Goal: Check status: Check status

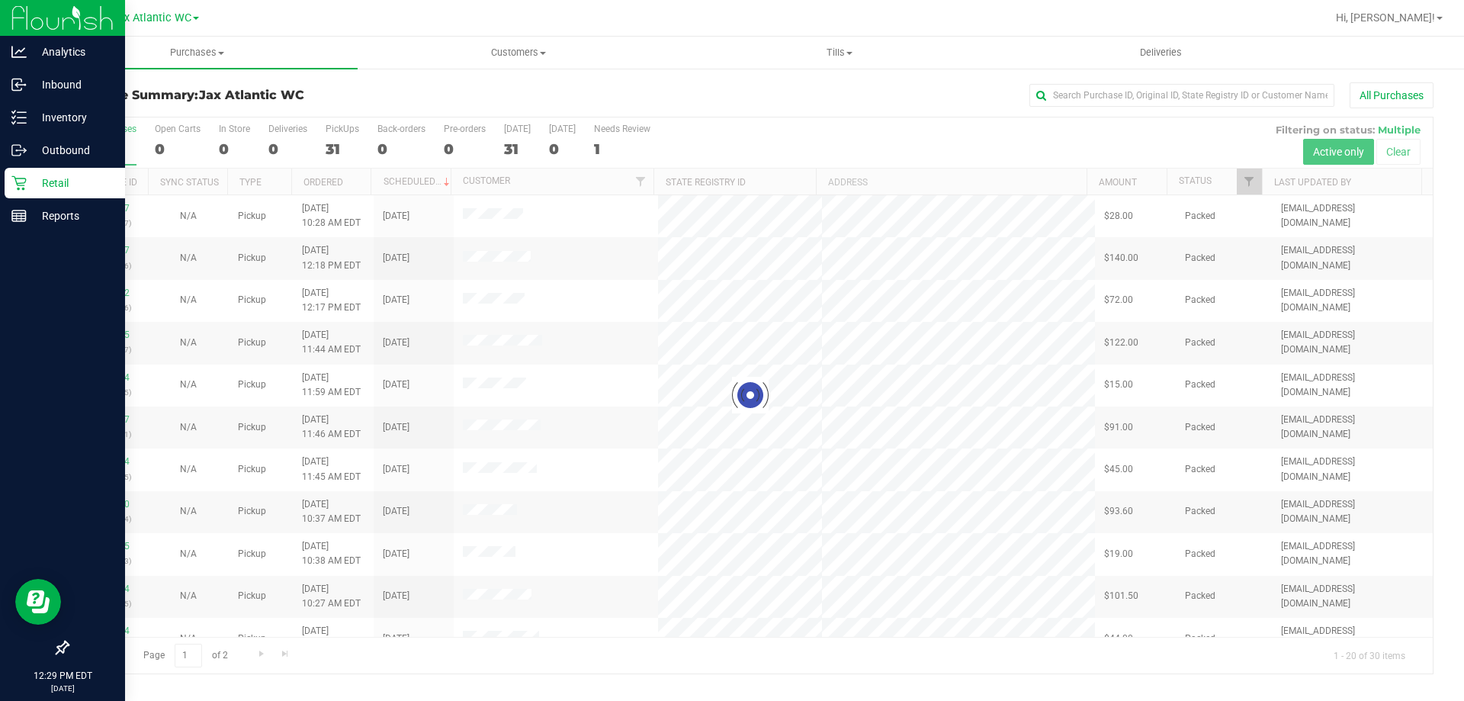
click at [56, 185] on p "Retail" at bounding box center [73, 183] width 92 height 18
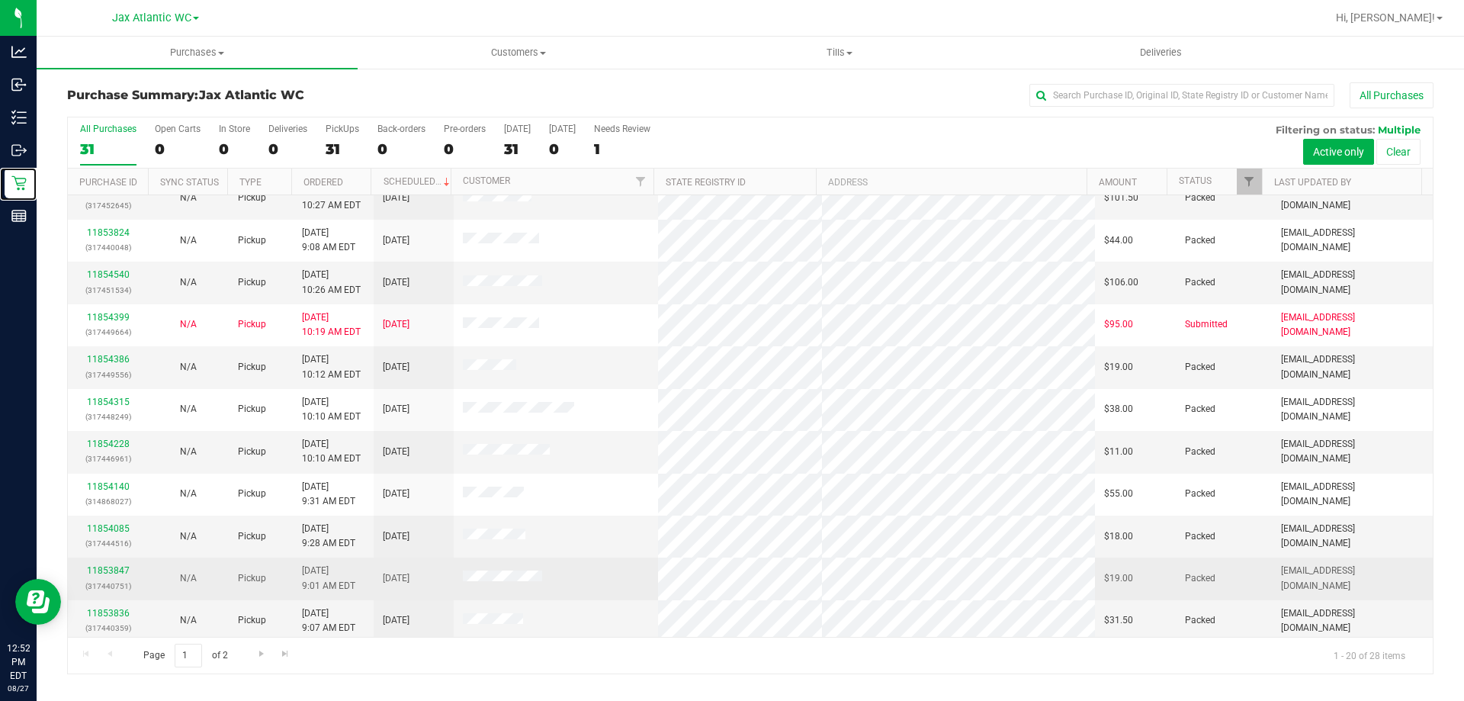
scroll to position [403, 0]
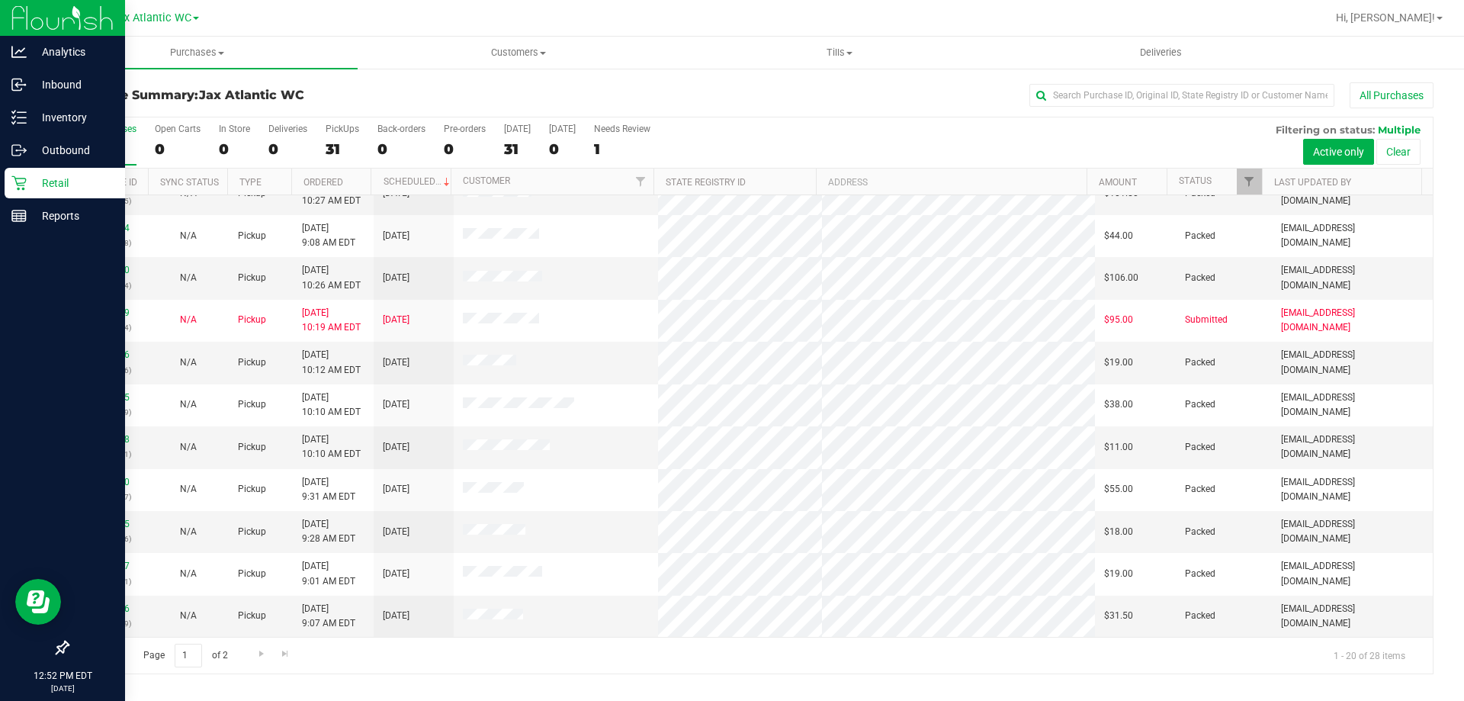
click at [42, 178] on p "Retail" at bounding box center [73, 183] width 92 height 18
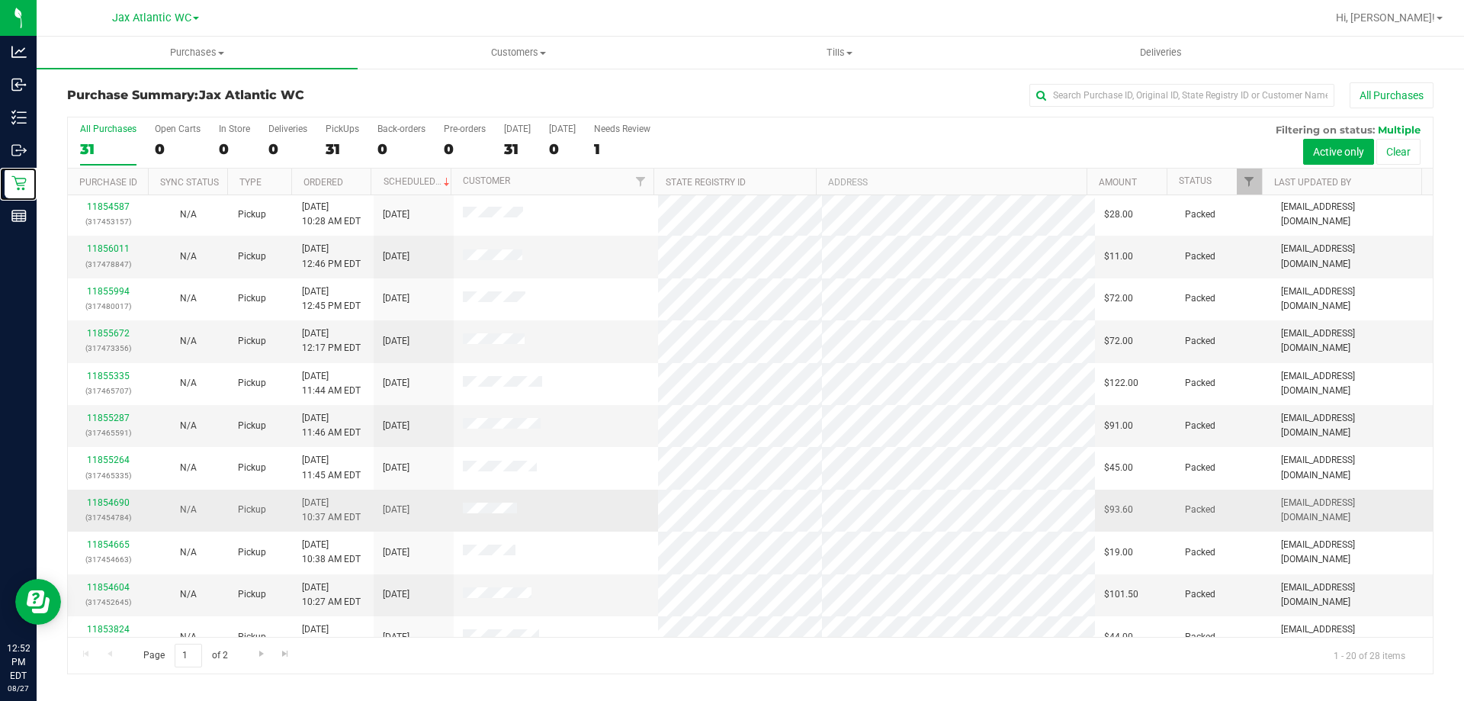
scroll to position [0, 0]
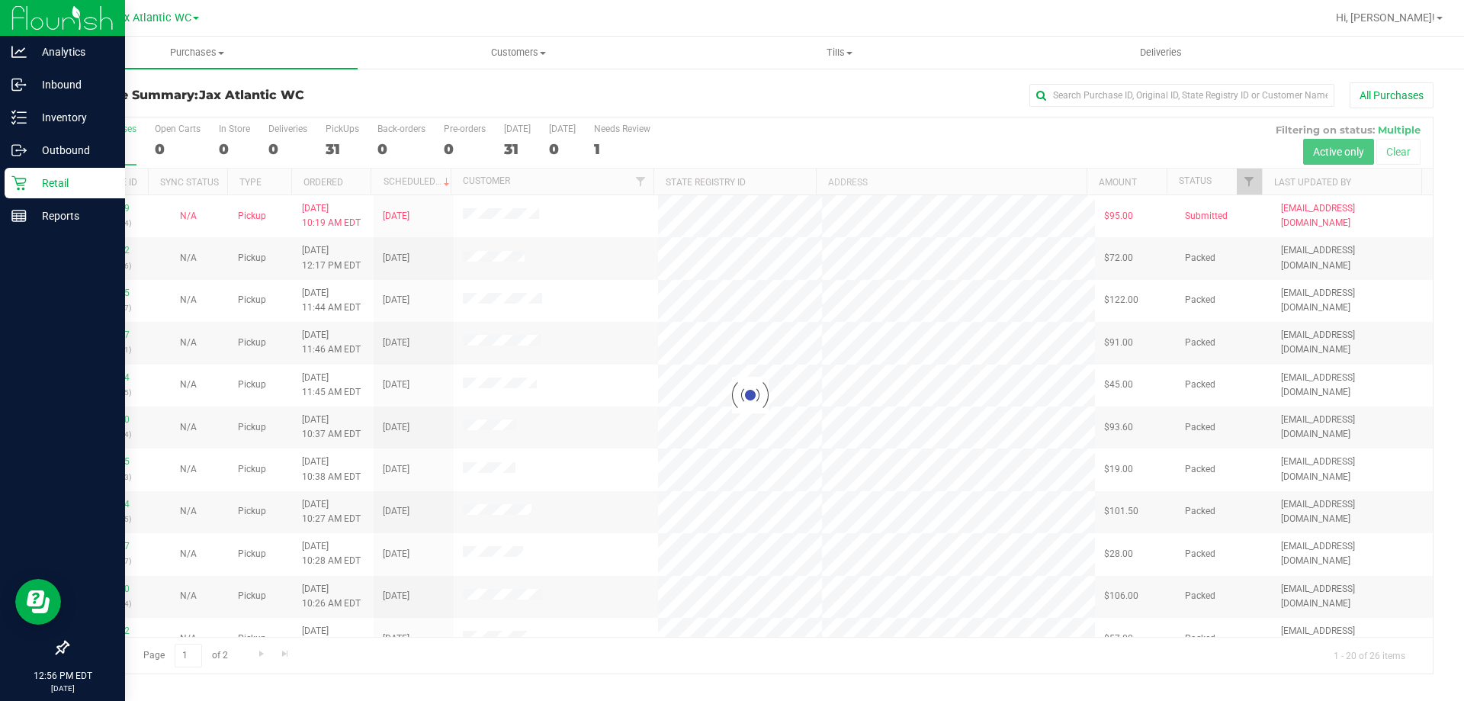
click at [87, 174] on p "Retail" at bounding box center [73, 183] width 92 height 18
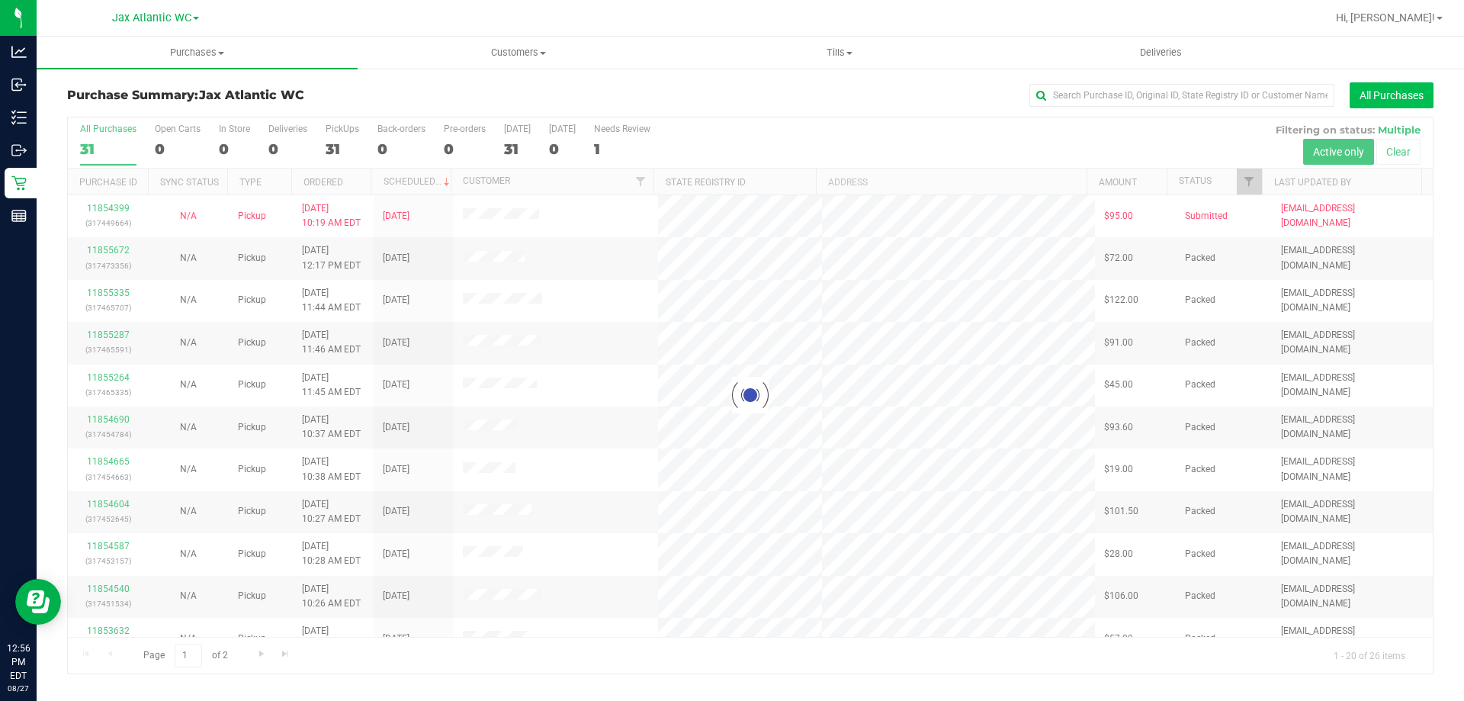
click at [1380, 96] on button "All Purchases" at bounding box center [1392, 95] width 84 height 26
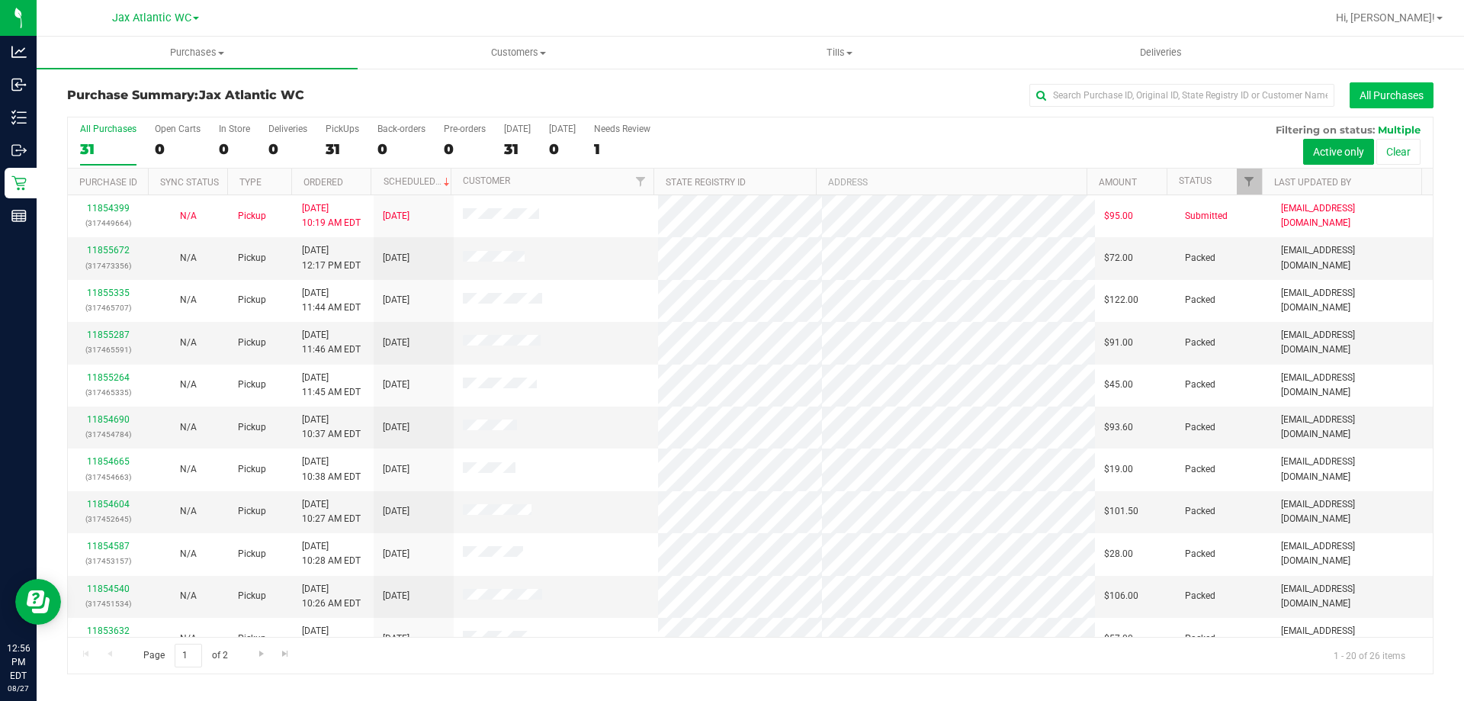
click at [1400, 82] on div "Purchase Summary: Jax Atlantic WC All Purchases All Purchases 31 Open Carts 0 I…" at bounding box center [751, 378] width 1428 height 622
click at [1398, 91] on button "All Purchases" at bounding box center [1392, 95] width 84 height 26
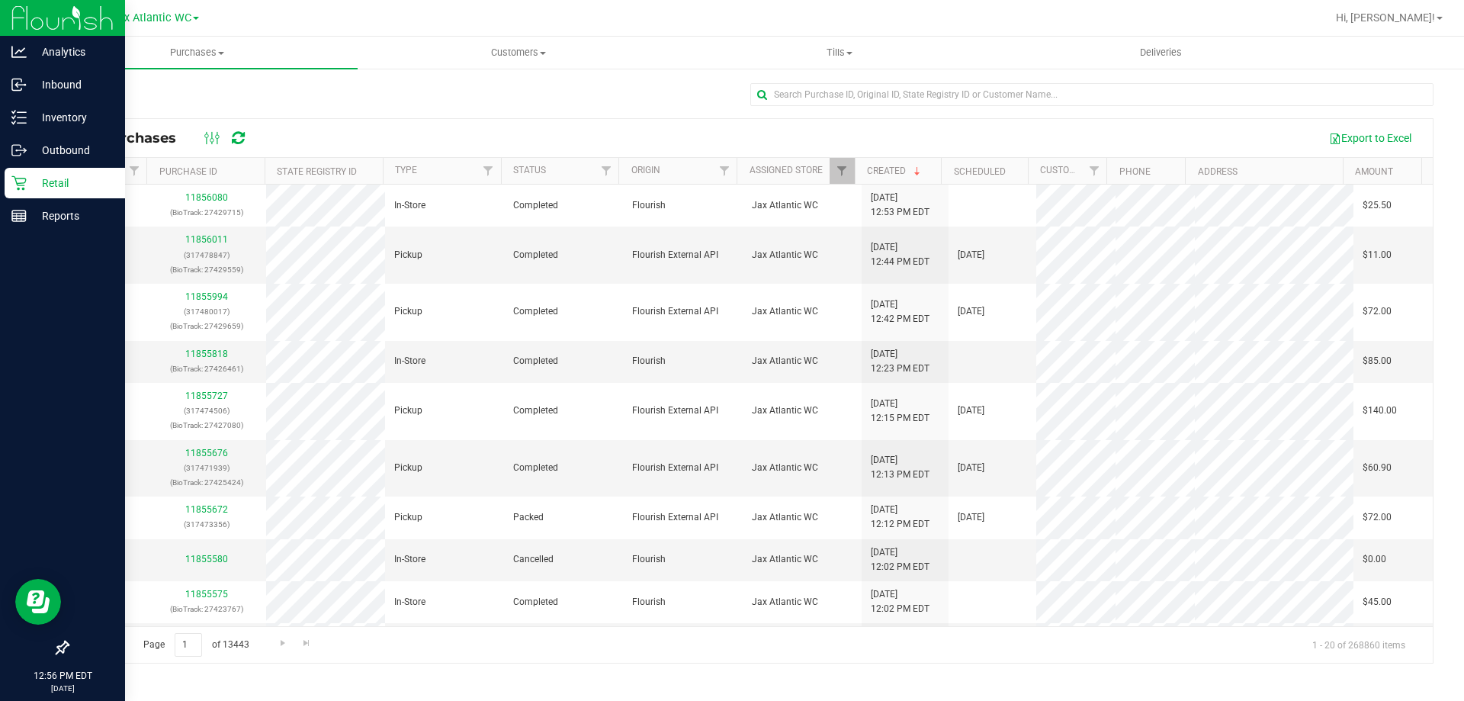
click at [59, 172] on div "Retail" at bounding box center [65, 183] width 121 height 31
